Goal: Task Accomplishment & Management: Complete application form

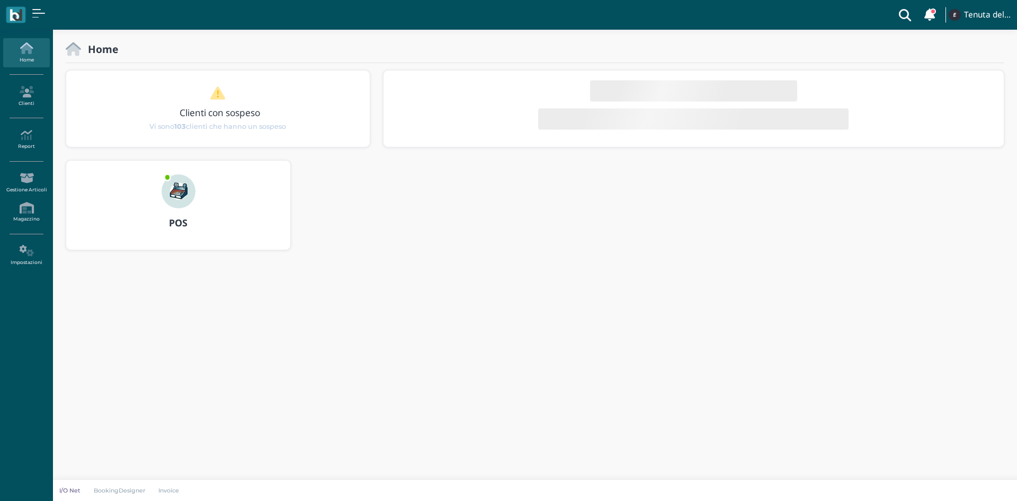
click at [170, 199] on img at bounding box center [179, 191] width 34 height 34
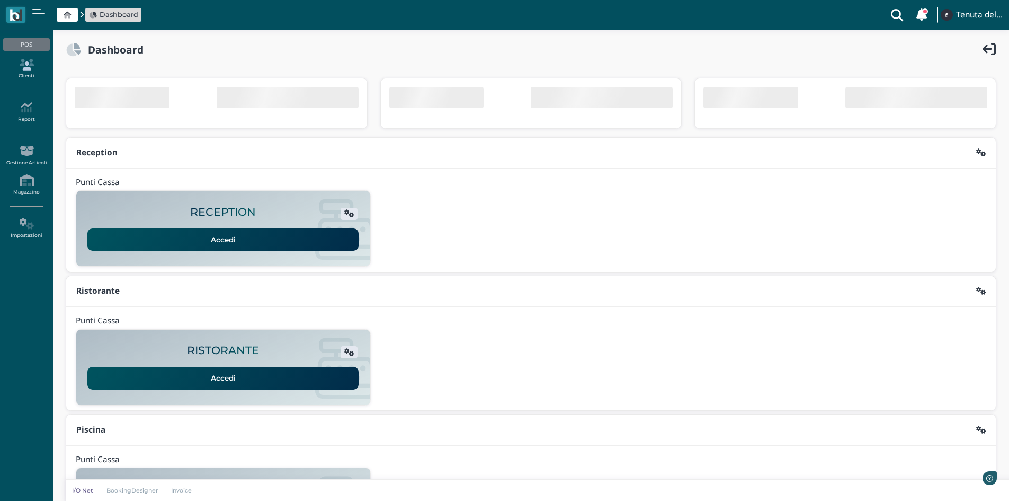
click at [32, 66] on icon at bounding box center [26, 65] width 46 height 12
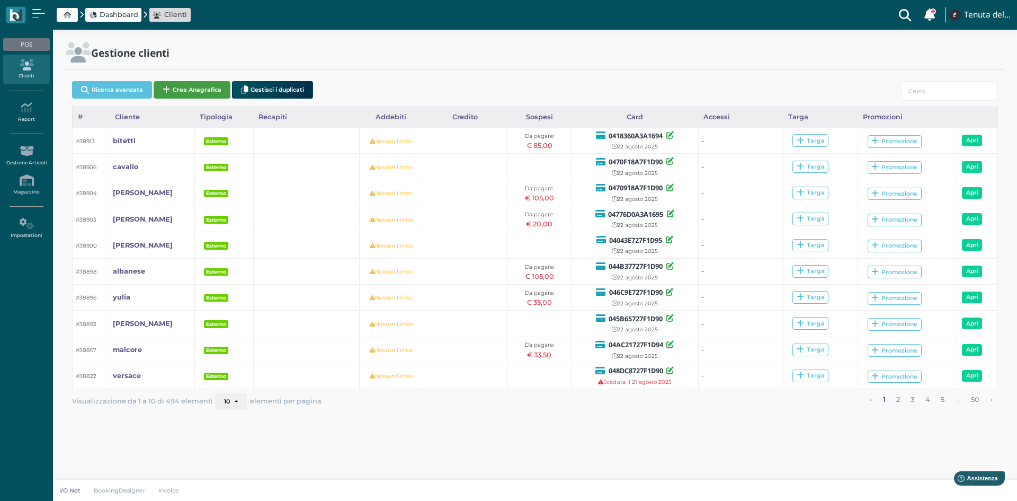
click at [178, 91] on button "Crea Anagrafica" at bounding box center [192, 89] width 77 height 17
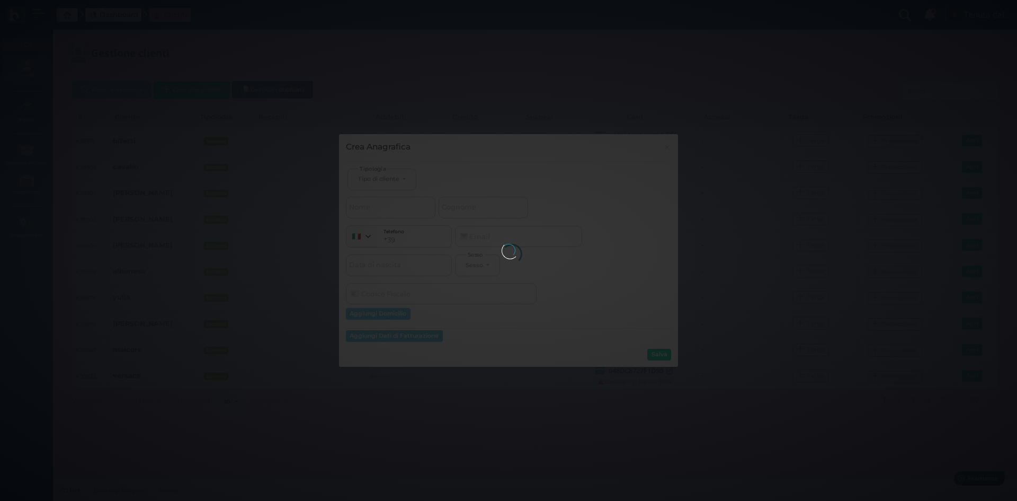
select select
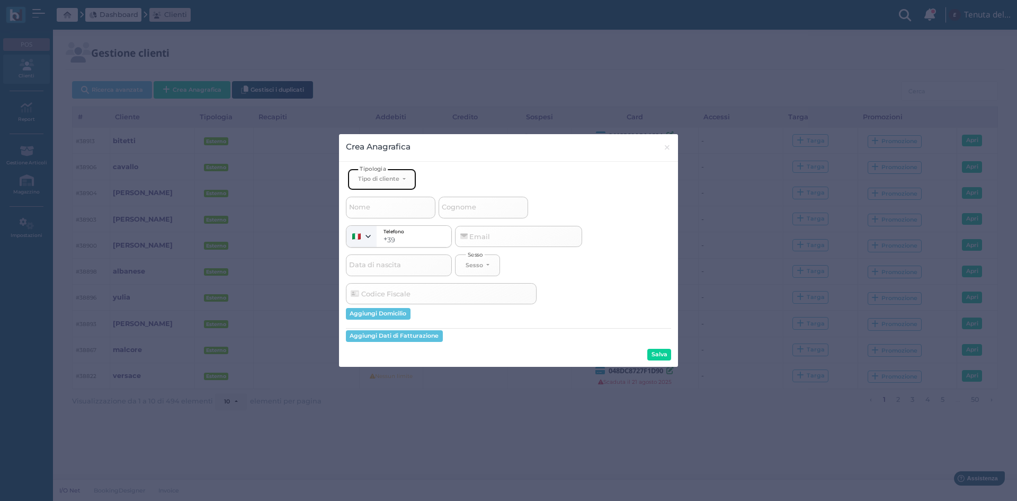
click at [378, 181] on div "Tipo di cliente" at bounding box center [378, 178] width 41 height 7
click at [382, 213] on span "Esterno" at bounding box center [371, 214] width 26 height 8
select select "[object Object]"
select select
click at [373, 211] on input "Nome" at bounding box center [391, 207] width 90 height 21
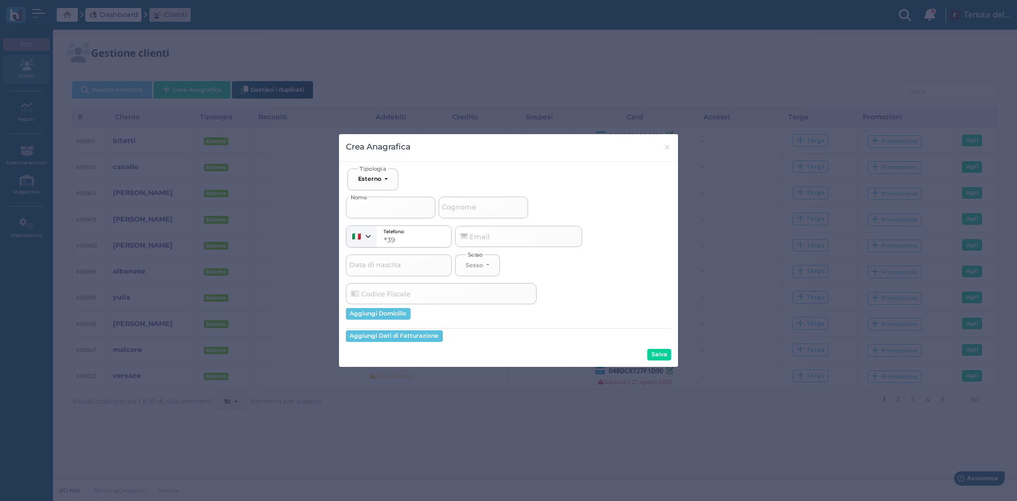
type input "v"
select select
type input "ve"
select select
type input "ver"
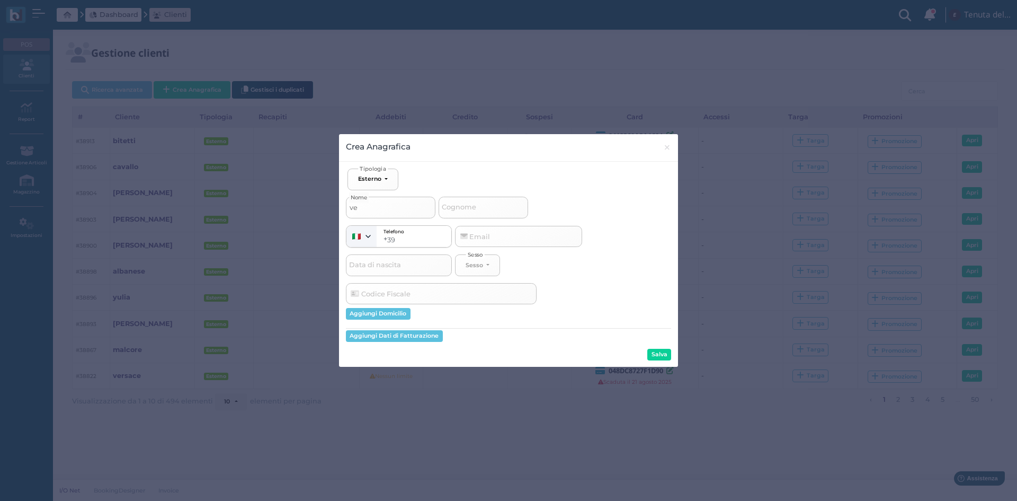
select select
type input "vers"
select select
type input "versa"
select select
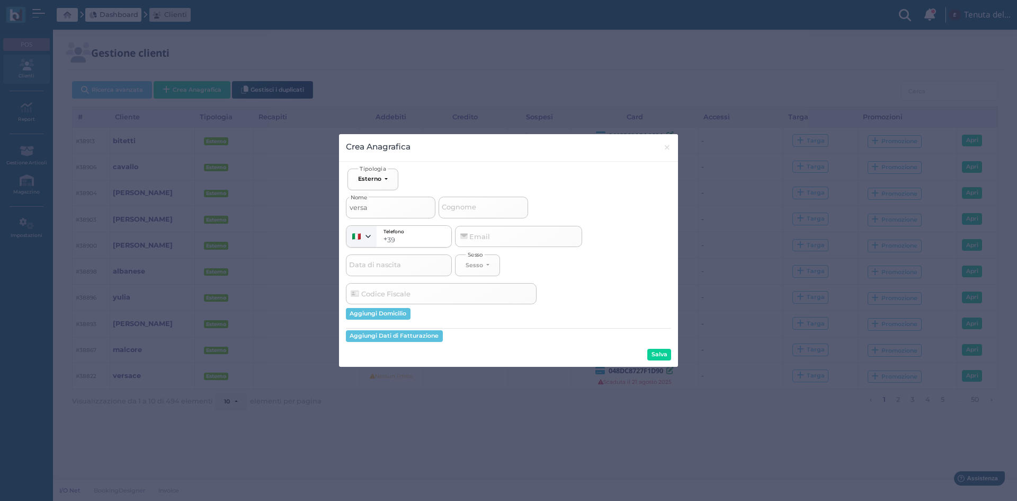
type input "versac"
select select
type input "versace"
select select
type input "versace"
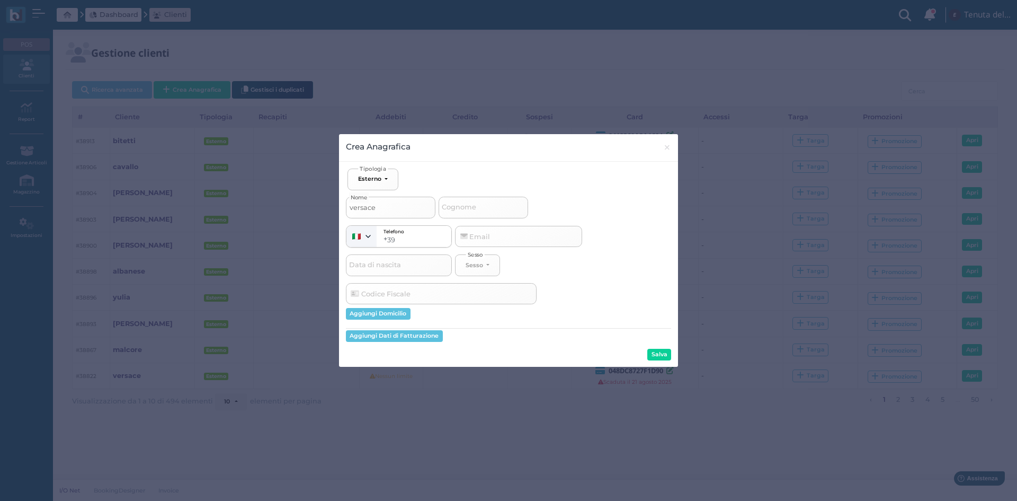
drag, startPoint x: 662, startPoint y: 355, endPoint x: 536, endPoint y: 255, distance: 161.0
click at [662, 354] on button "Salva" at bounding box center [659, 355] width 24 height 12
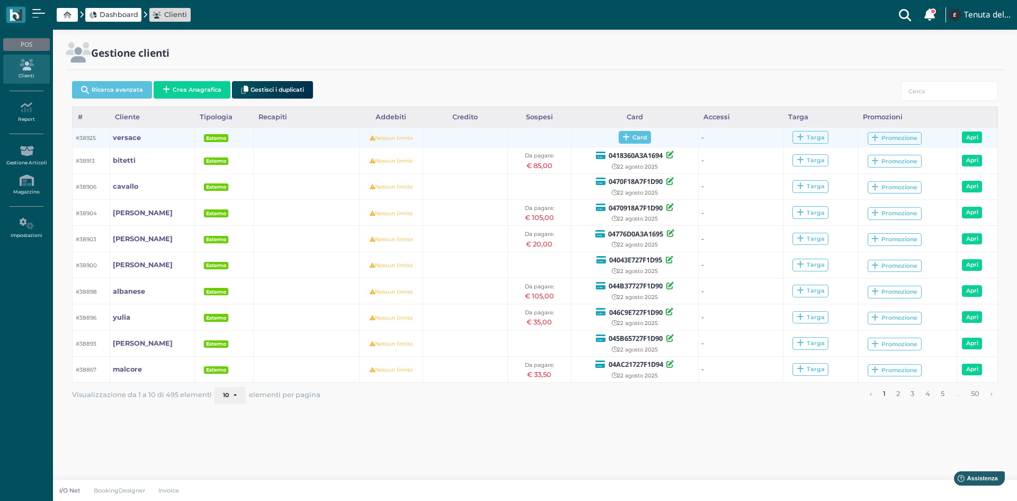
click at [646, 137] on span "Card" at bounding box center [635, 137] width 32 height 13
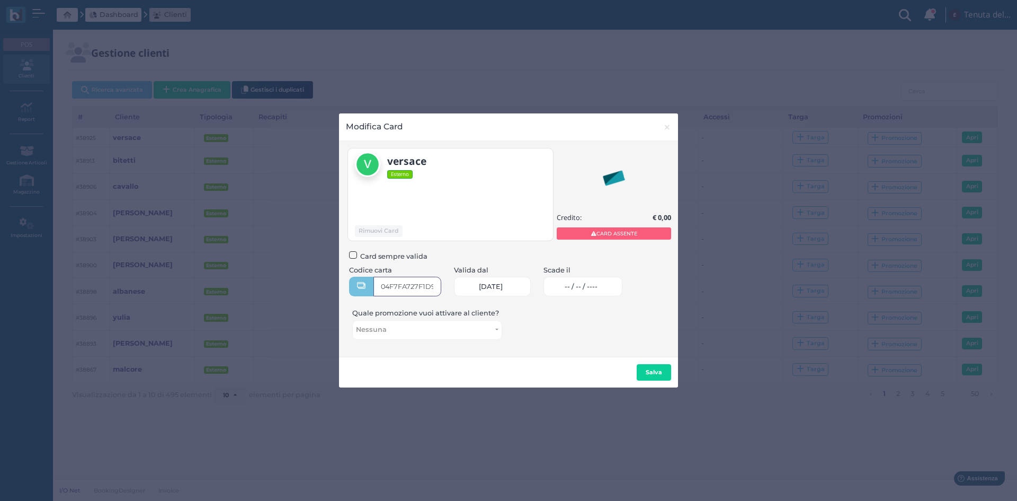
type input "04F7FA727F1D90"
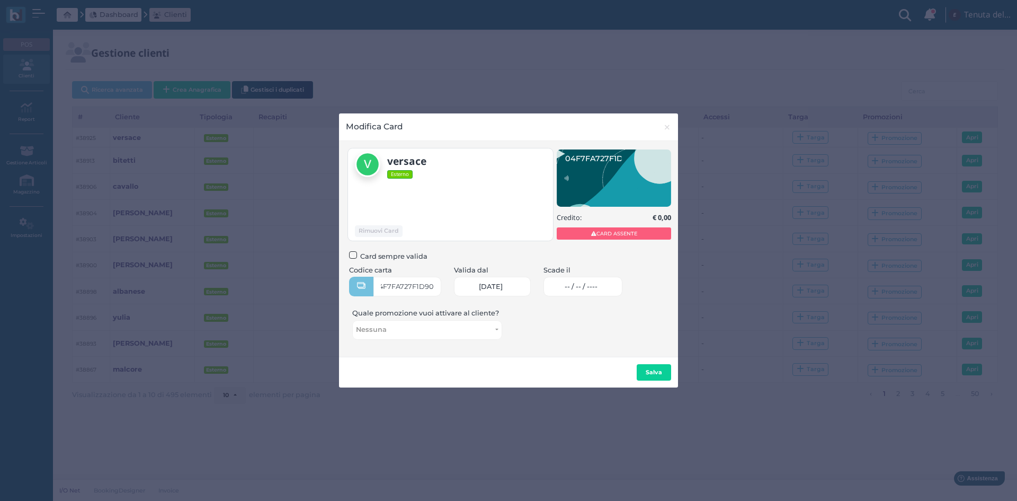
click at [596, 288] on span "-- / -- / ----" at bounding box center [581, 286] width 33 height 8
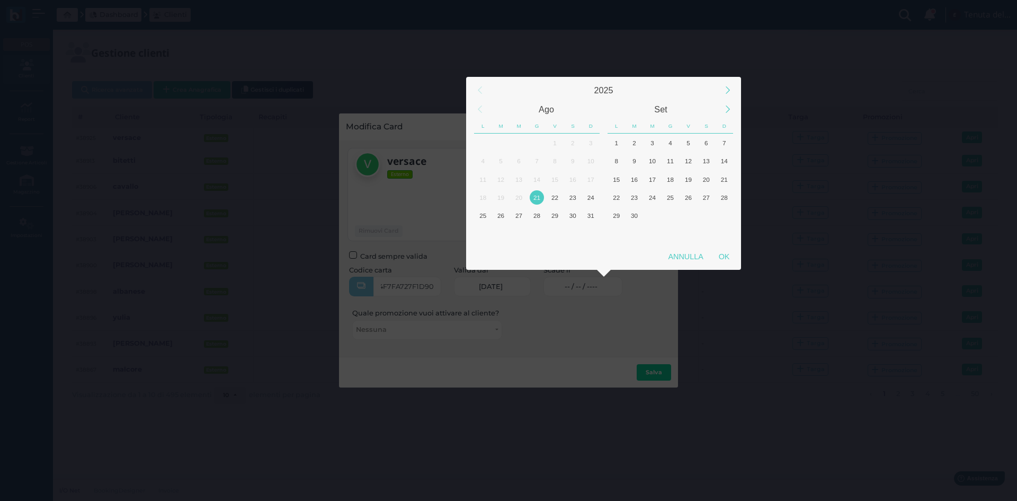
scroll to position [0, 0]
click at [557, 201] on div "22" at bounding box center [555, 197] width 14 height 14
click at [731, 261] on div "OK" at bounding box center [724, 256] width 26 height 19
type input "22/08/2025"
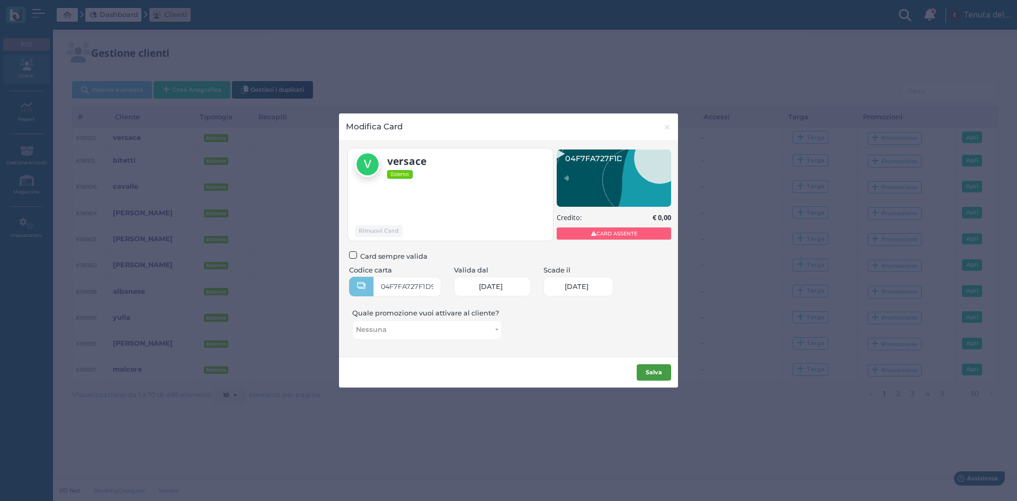
scroll to position [0, 46]
click at [647, 373] on b "Salva" at bounding box center [654, 371] width 16 height 7
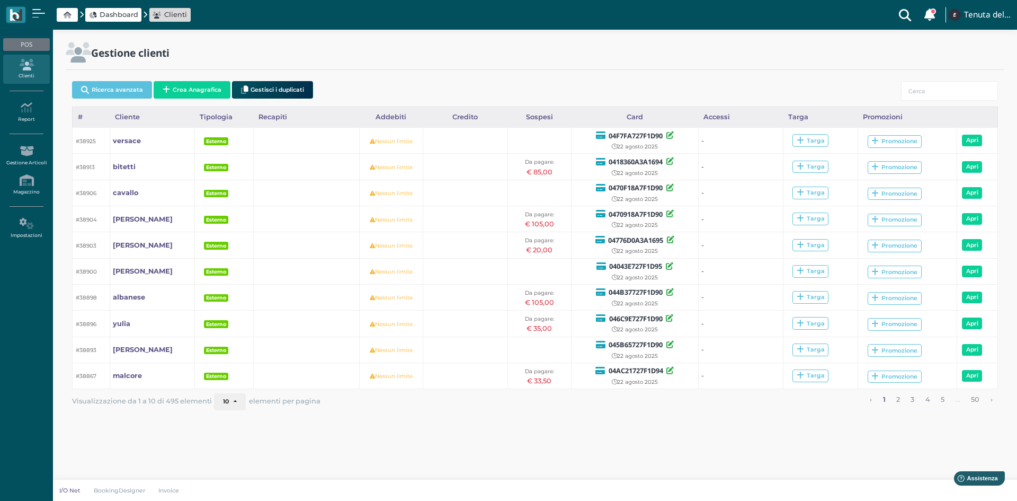
click at [113, 14] on span "Dashboard" at bounding box center [119, 15] width 39 height 10
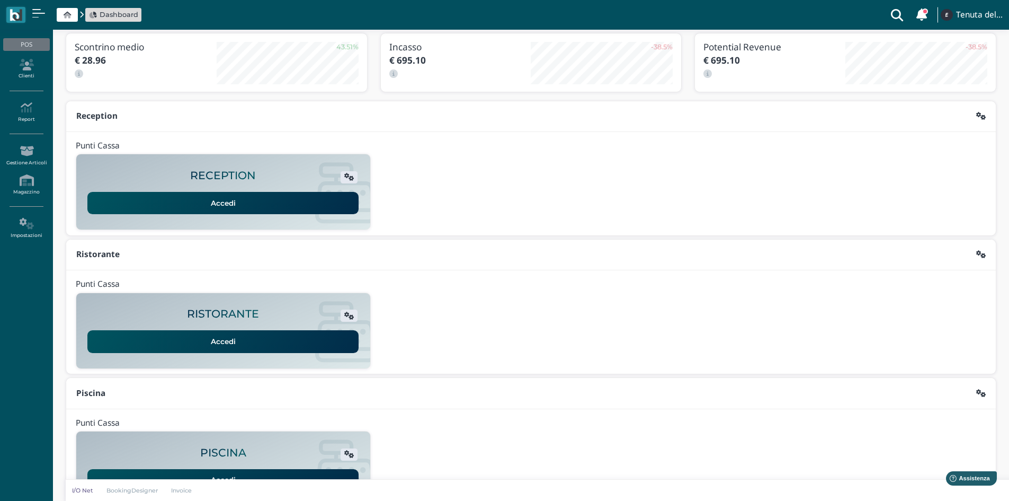
scroll to position [86, 0]
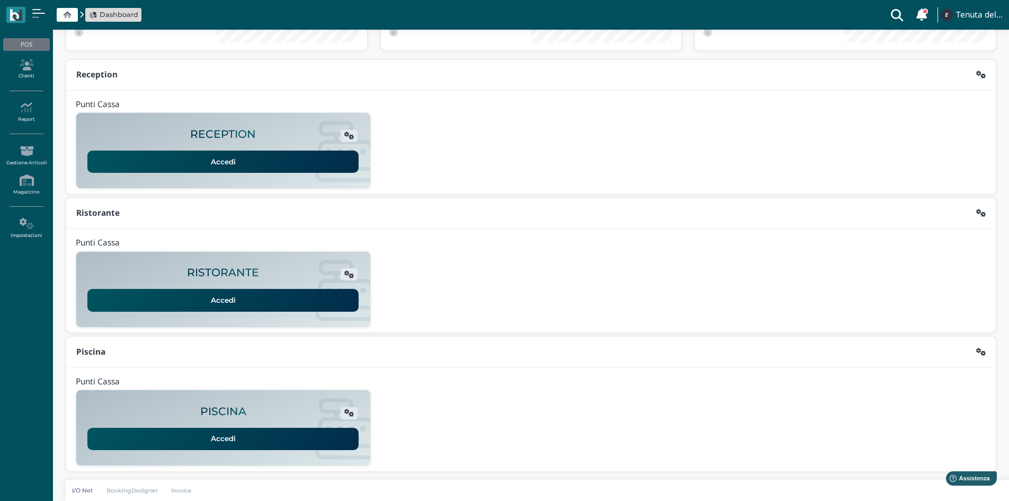
click at [238, 439] on link "Accedi" at bounding box center [222, 439] width 271 height 22
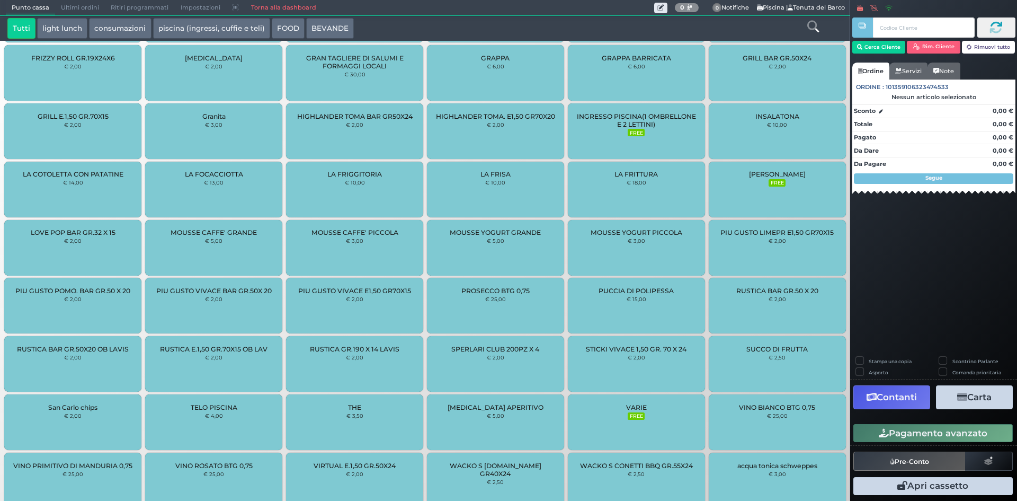
scroll to position [757, 0]
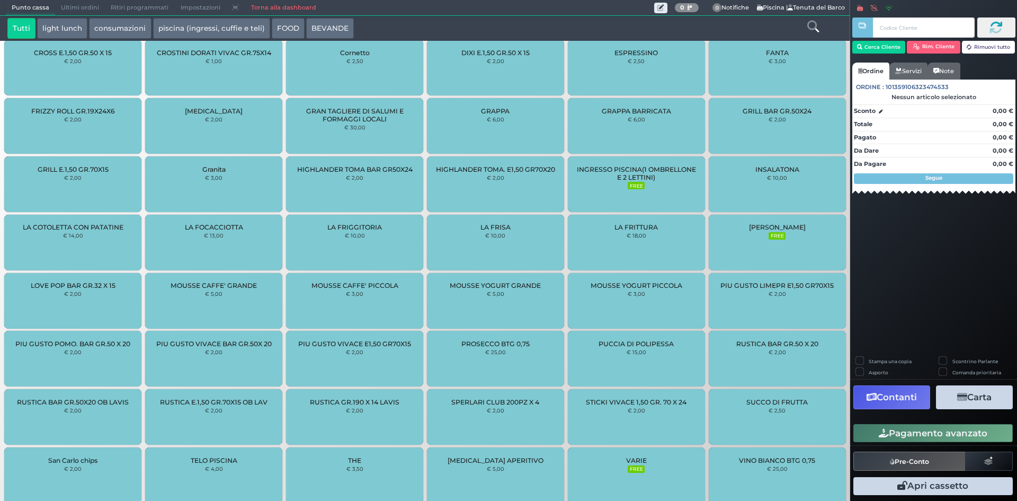
click at [634, 185] on small "FREE" at bounding box center [636, 185] width 17 height 7
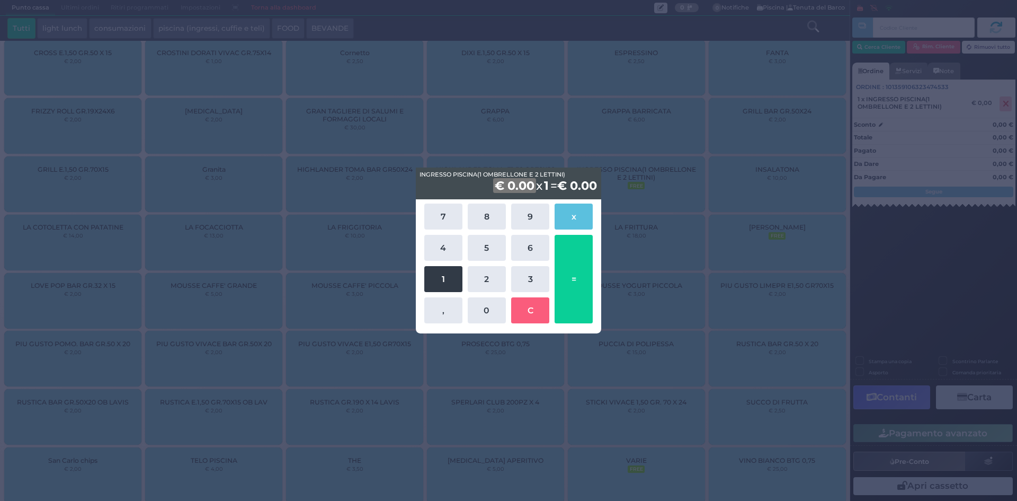
drag, startPoint x: 437, startPoint y: 274, endPoint x: 471, endPoint y: 254, distance: 39.2
click at [439, 273] on button "1" at bounding box center [443, 279] width 38 height 26
drag, startPoint x: 482, startPoint y: 247, endPoint x: 526, endPoint y: 259, distance: 45.9
click at [482, 247] on button "5" at bounding box center [487, 248] width 38 height 26
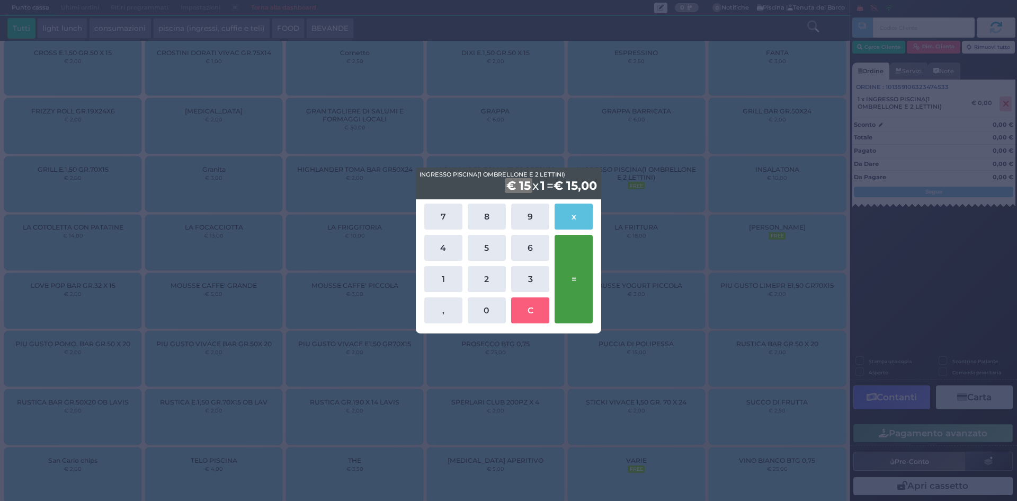
click at [571, 272] on button "=" at bounding box center [574, 279] width 38 height 88
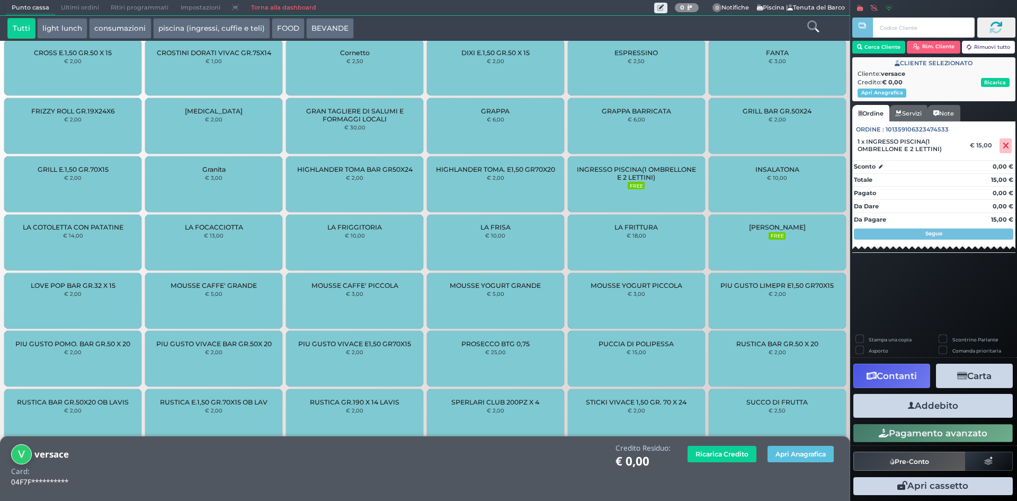
click at [956, 405] on button "Addebito" at bounding box center [932, 406] width 159 height 24
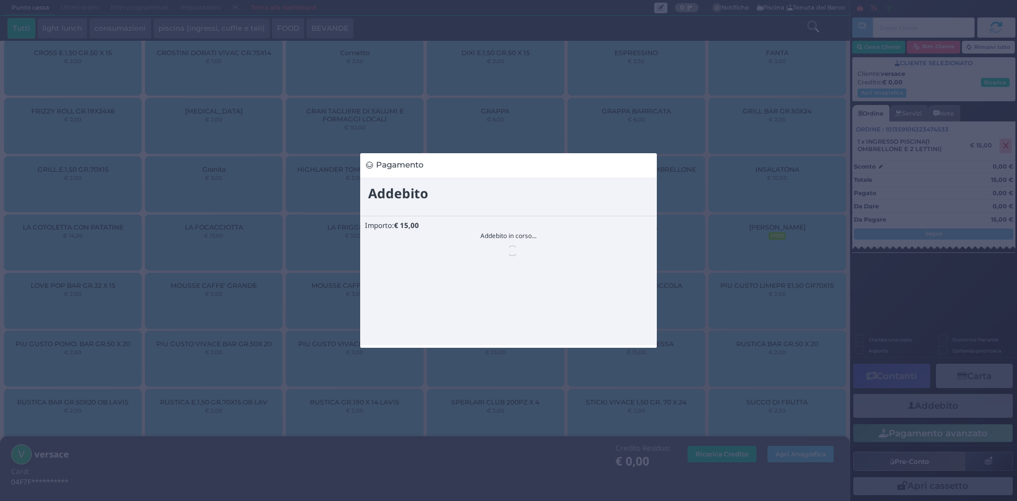
scroll to position [0, 0]
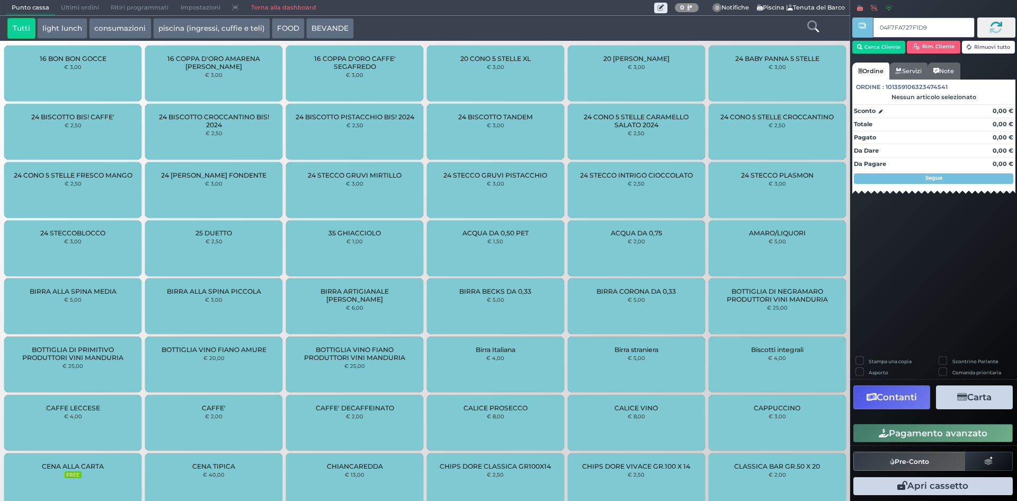
type input "04F7FA727F1D90"
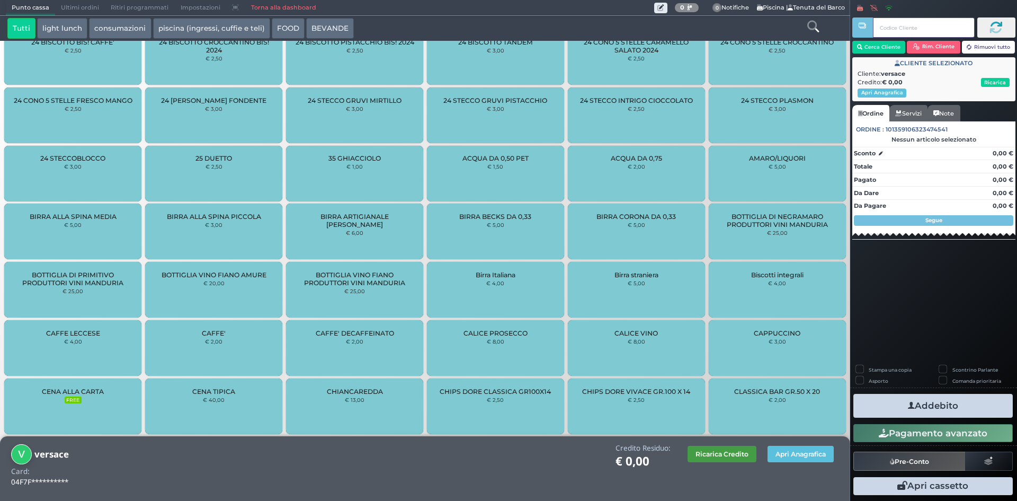
scroll to position [151, 0]
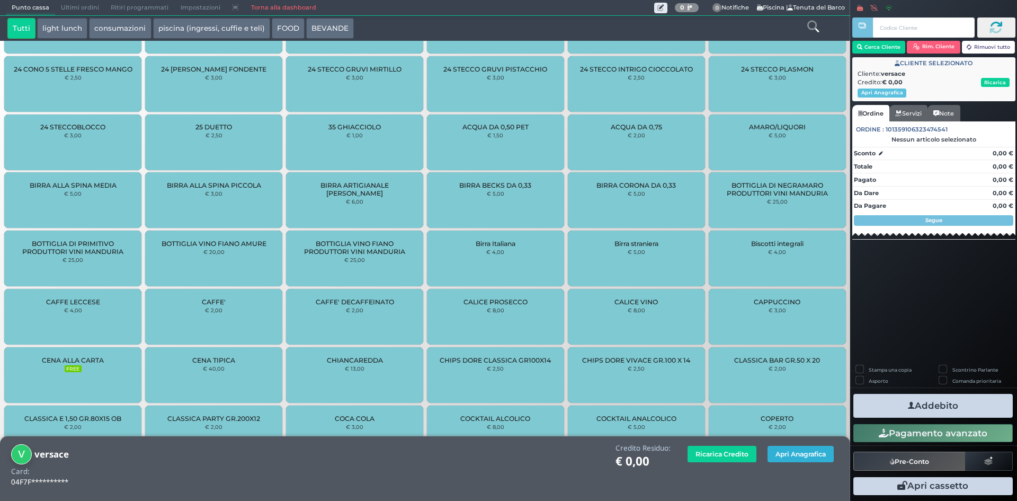
click at [780, 448] on button "Apri Anagrafica" at bounding box center [801, 454] width 66 height 16
